Goal: Navigation & Orientation: Find specific page/section

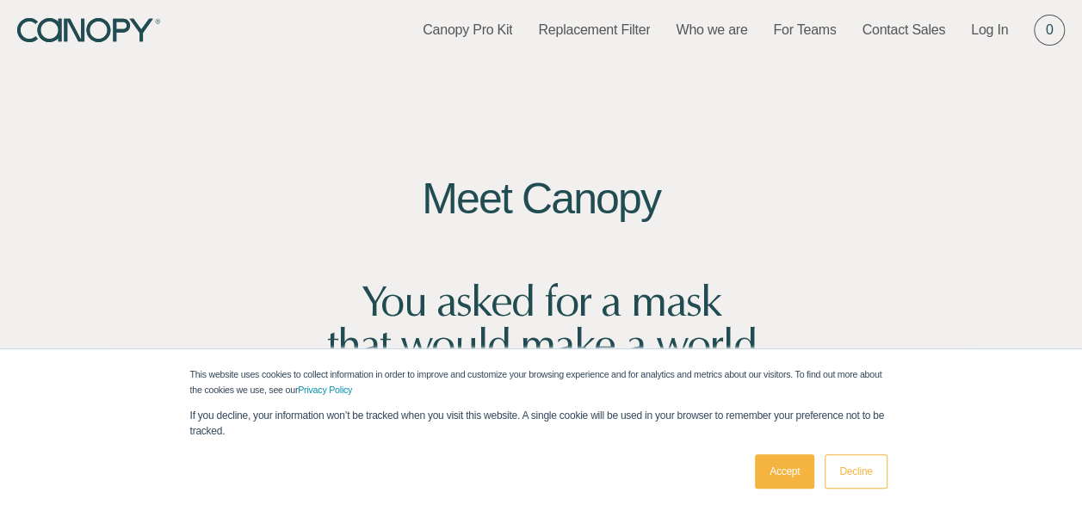
click at [852, 474] on link "Decline" at bounding box center [856, 472] width 62 height 34
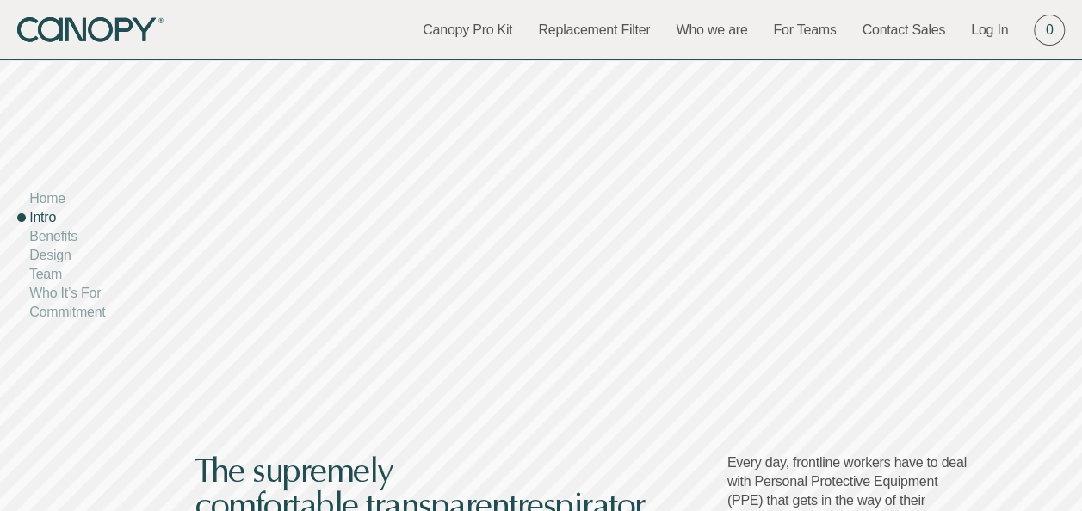
scroll to position [775, 0]
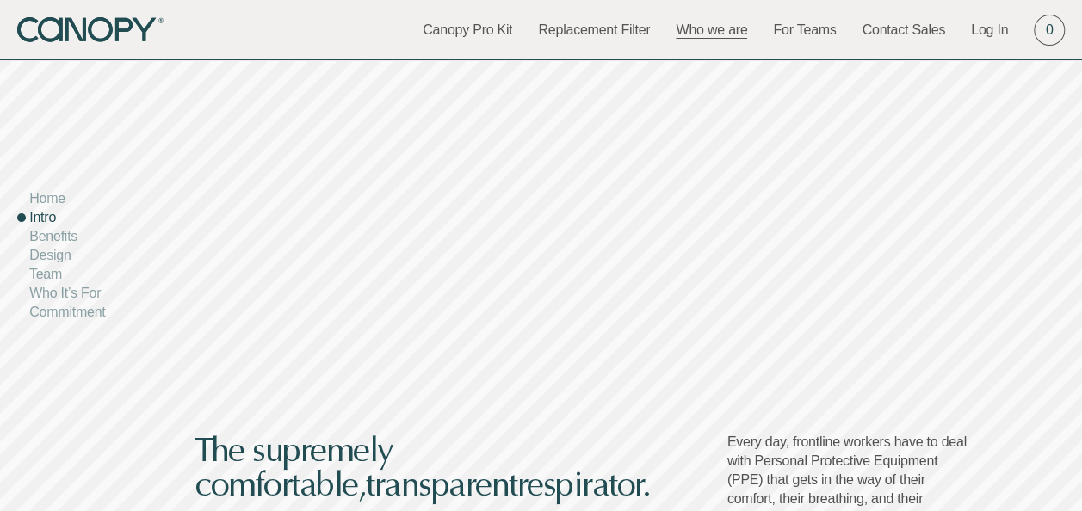
click at [724, 34] on link "Who we are" at bounding box center [711, 30] width 71 height 19
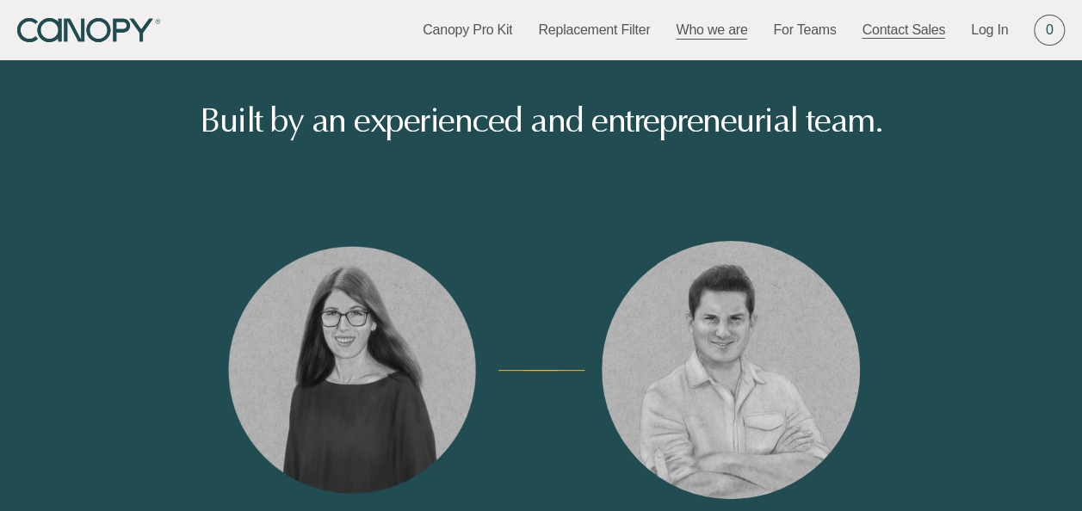
click at [902, 34] on link "Contact Sales" at bounding box center [904, 30] width 84 height 19
click at [115, 26] on icon "Canopy" at bounding box center [90, 30] width 146 height 25
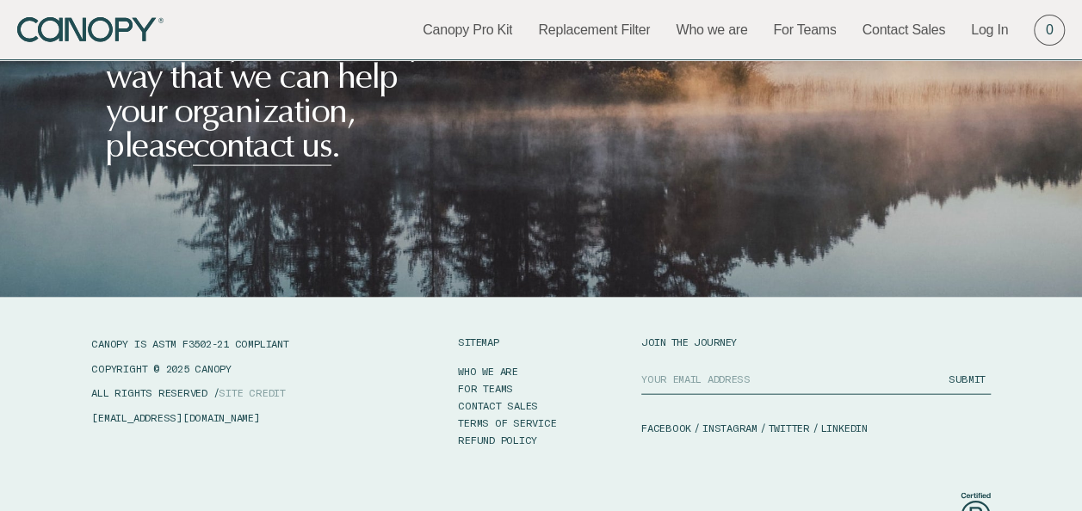
scroll to position [8351, 0]
